Goal: Transaction & Acquisition: Purchase product/service

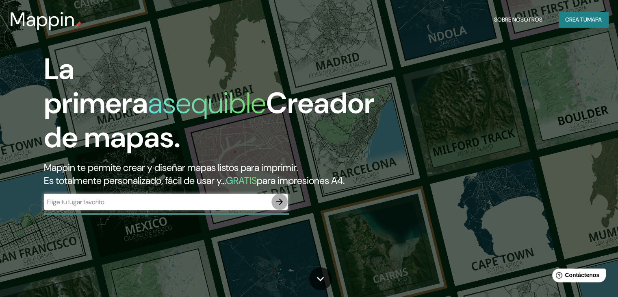
click at [280, 207] on icon "button" at bounding box center [280, 202] width 10 height 10
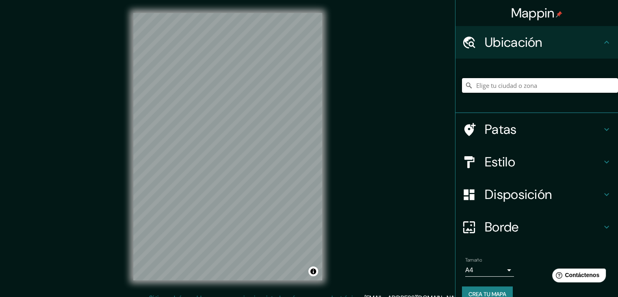
click at [487, 89] on input "Elige tu ciudad o zona" at bounding box center [540, 85] width 156 height 15
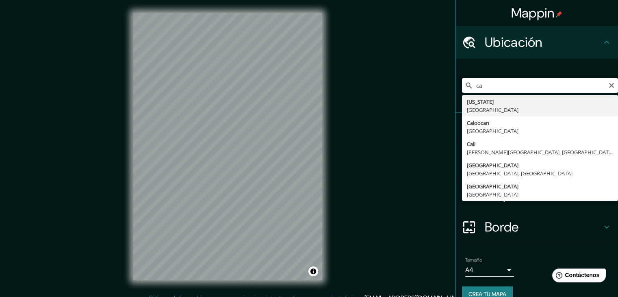
type input "c"
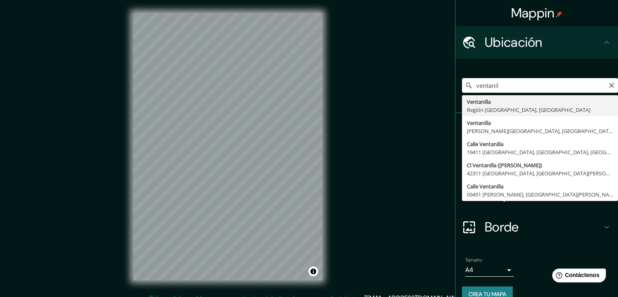
type input "Ventanilla, [GEOGRAPHIC_DATA], [GEOGRAPHIC_DATA]"
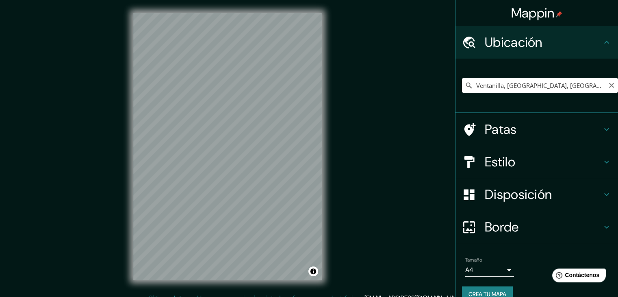
click at [561, 87] on input "Ventanilla, [GEOGRAPHIC_DATA], [GEOGRAPHIC_DATA]" at bounding box center [540, 85] width 156 height 15
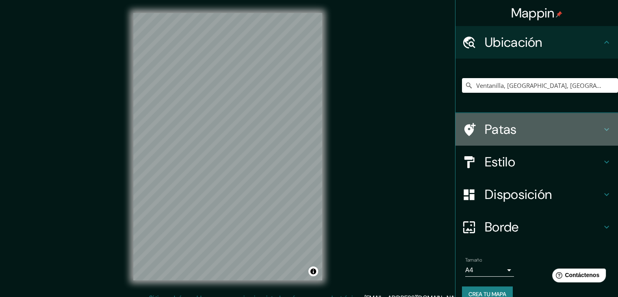
click at [517, 144] on div "Patas" at bounding box center [537, 129] width 163 height 33
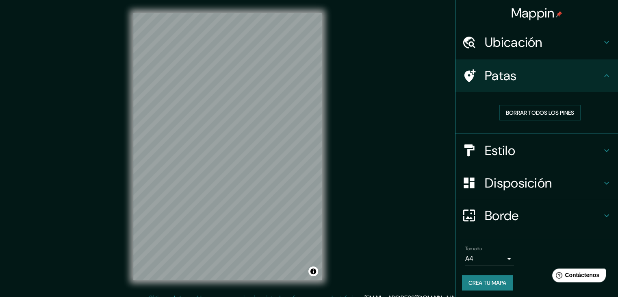
click at [524, 146] on h4 "Estilo" at bounding box center [543, 150] width 117 height 16
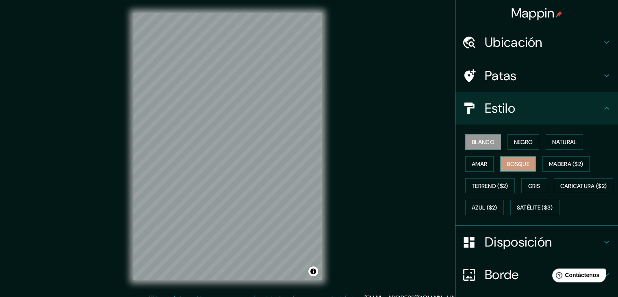
click at [517, 160] on font "Bosque" at bounding box center [518, 163] width 23 height 7
click at [527, 142] on font "Negro" at bounding box center [523, 141] width 19 height 7
click at [532, 159] on div "Blanco Negro Natural Amar Bosque Madera ($2) Terreno ($2) Gris Caricatura ($2) …" at bounding box center [540, 174] width 156 height 87
click at [525, 162] on button "Bosque" at bounding box center [519, 163] width 36 height 15
click at [523, 181] on button "Gris" at bounding box center [535, 185] width 26 height 15
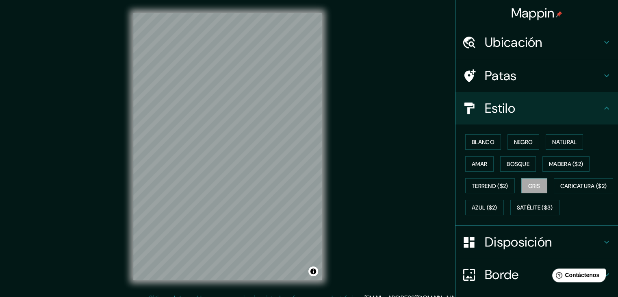
drag, startPoint x: 344, startPoint y: 202, endPoint x: 339, endPoint y: 206, distance: 7.0
click at [339, 206] on div "Mappin Ubicación Ventanilla, [GEOGRAPHIC_DATA], [GEOGRAPHIC_DATA] Patas Estilo …" at bounding box center [309, 153] width 618 height 306
click at [498, 188] on font "Terreno ($2)" at bounding box center [490, 185] width 37 height 7
click at [472, 160] on font "Amar" at bounding box center [479, 163] width 15 height 7
click at [534, 142] on button "Negro" at bounding box center [524, 141] width 32 height 15
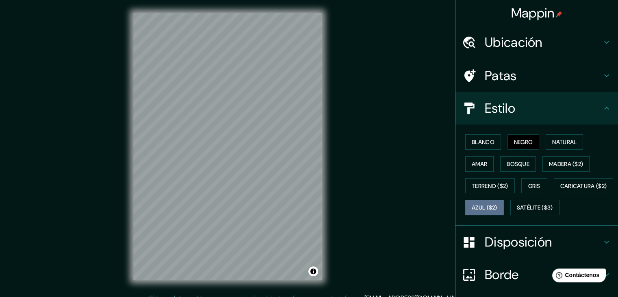
click at [504, 200] on button "Azul ($2)" at bounding box center [485, 207] width 39 height 15
click at [476, 145] on font "Blanco" at bounding box center [483, 141] width 23 height 7
click at [498, 202] on font "Azul ($2)" at bounding box center [485, 207] width 26 height 11
click at [516, 139] on font "Negro" at bounding box center [523, 141] width 19 height 7
click at [485, 139] on font "Blanco" at bounding box center [483, 141] width 23 height 7
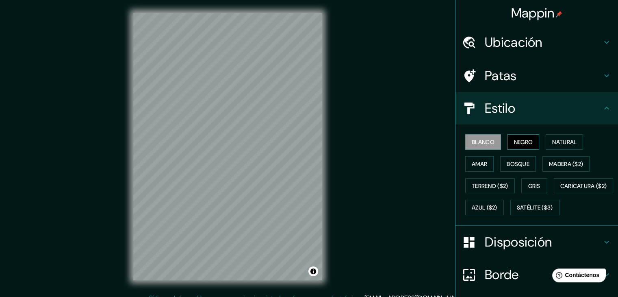
click at [518, 140] on font "Negro" at bounding box center [523, 141] width 19 height 7
click at [481, 143] on font "Blanco" at bounding box center [483, 141] width 23 height 7
